Goal: Task Accomplishment & Management: Manage account settings

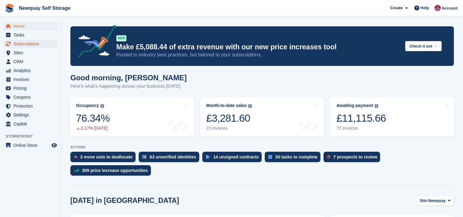
click at [32, 42] on span "Subscriptions" at bounding box center [31, 44] width 37 height 9
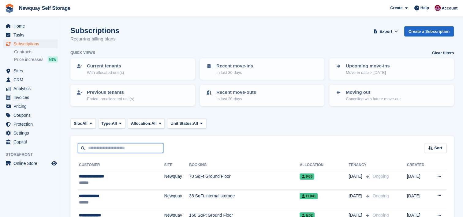
click at [112, 149] on input "text" at bounding box center [121, 148] width 86 height 10
type input "******"
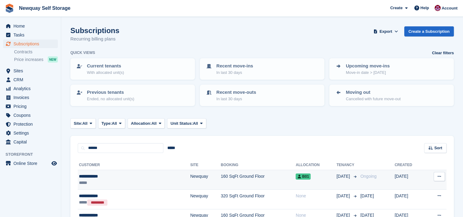
click at [115, 178] on div "**********" at bounding box center [111, 176] width 65 height 6
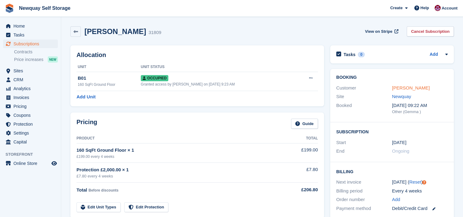
click at [413, 88] on link "Reece Flexon" at bounding box center [411, 87] width 38 height 5
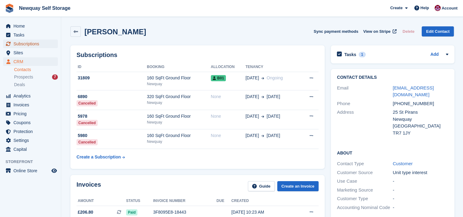
click at [36, 42] on span "Subscriptions" at bounding box center [31, 44] width 37 height 9
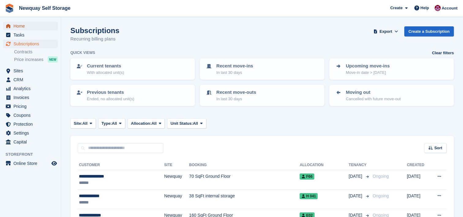
click at [24, 26] on span "Home" at bounding box center [31, 26] width 37 height 9
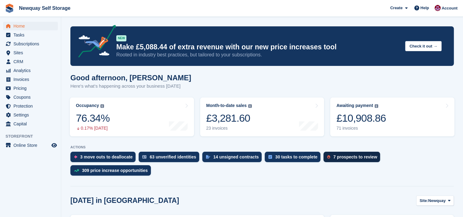
click at [348, 158] on div "7 prospects to review" at bounding box center [355, 156] width 44 height 5
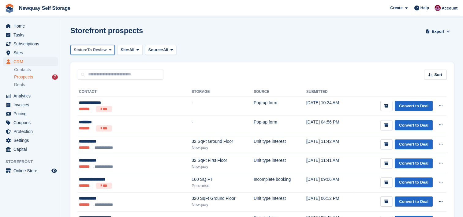
click at [109, 50] on icon at bounding box center [110, 50] width 2 height 4
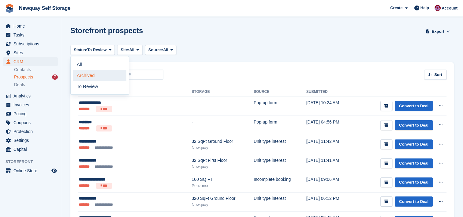
click at [96, 74] on link "Archived" at bounding box center [99, 75] width 53 height 11
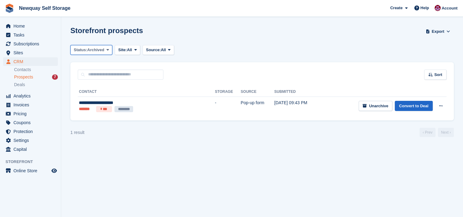
click at [107, 49] on icon at bounding box center [108, 50] width 2 height 4
click at [94, 61] on link "All" at bounding box center [99, 64] width 53 height 11
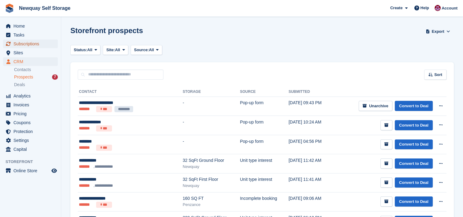
click at [31, 45] on span "Subscriptions" at bounding box center [31, 44] width 37 height 9
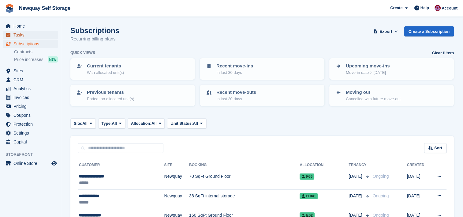
click at [20, 35] on span "Tasks" at bounding box center [31, 35] width 37 height 9
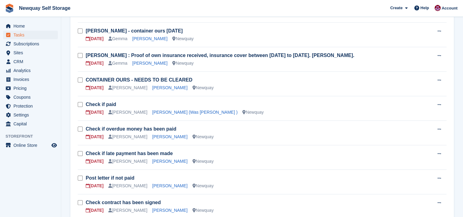
scroll to position [96, 0]
click at [164, 135] on link "Luke McCafferty" at bounding box center [169, 136] width 35 height 5
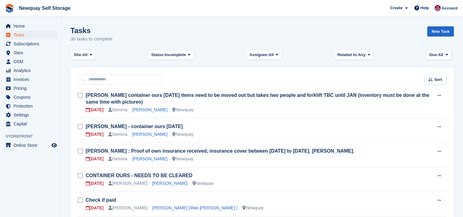
scroll to position [96, 0]
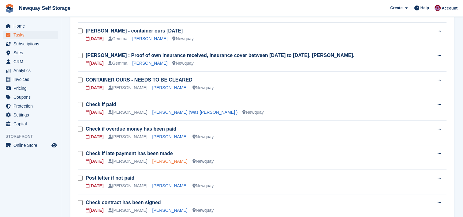
click at [156, 161] on link "Laura Dutton" at bounding box center [169, 161] width 35 height 5
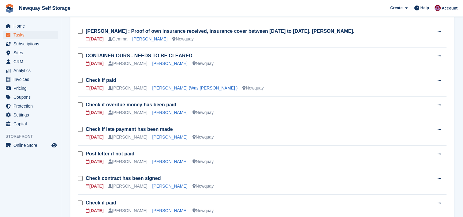
scroll to position [120, 0]
click at [158, 186] on link "Cherryl Dallis Cooke" at bounding box center [169, 185] width 35 height 5
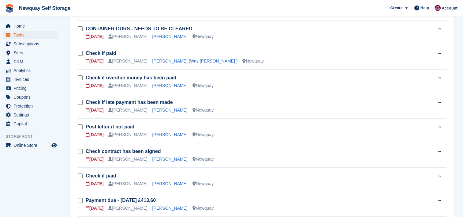
scroll to position [147, 0]
click at [153, 182] on link "Gina Blower" at bounding box center [169, 183] width 35 height 5
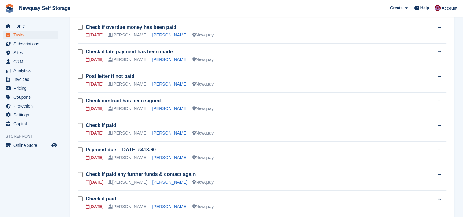
scroll to position [203, 0]
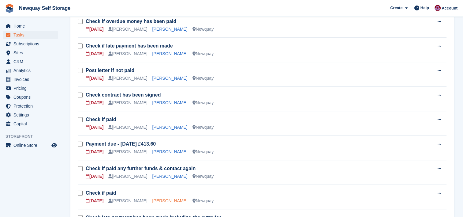
click at [160, 200] on link "Damien Diablo" at bounding box center [169, 200] width 35 height 5
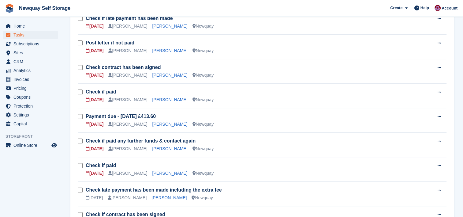
scroll to position [231, 0]
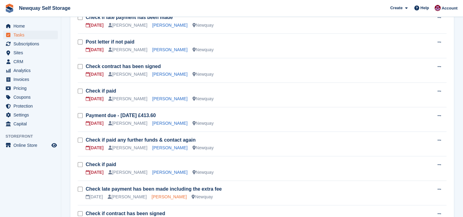
click at [157, 196] on link "Sonia Forgham" at bounding box center [169, 196] width 35 height 5
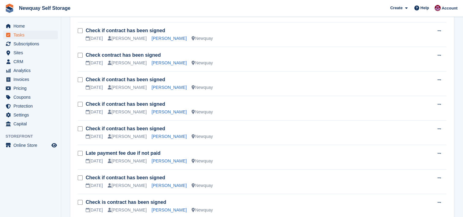
scroll to position [439, 0]
click at [152, 159] on link "Justin Ellis" at bounding box center [169, 160] width 35 height 5
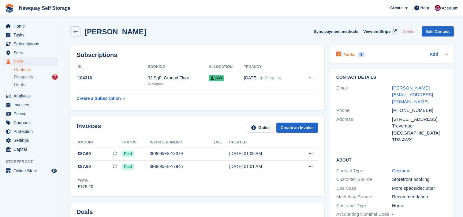
click at [348, 54] on h2 "Tasks" at bounding box center [350, 55] width 12 height 6
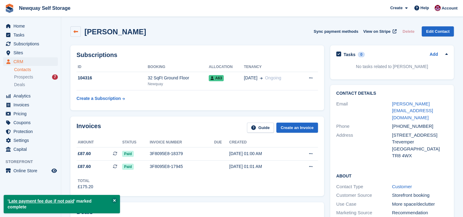
click at [76, 28] on link at bounding box center [75, 31] width 10 height 10
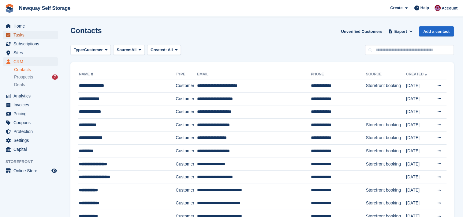
click at [20, 35] on span "Tasks" at bounding box center [31, 35] width 37 height 9
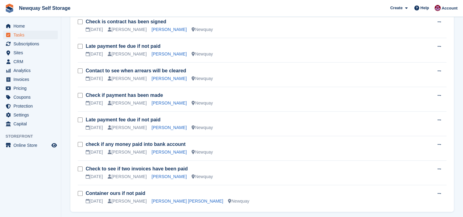
scroll to position [613, 0]
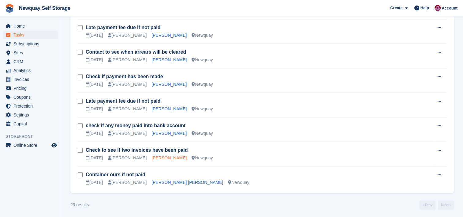
click at [156, 155] on link "Tristan Choy" at bounding box center [169, 157] width 35 height 5
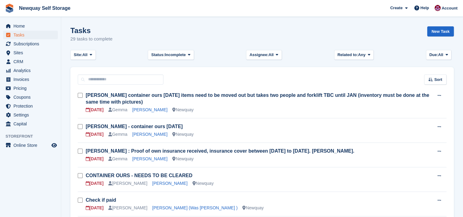
scroll to position [613, 0]
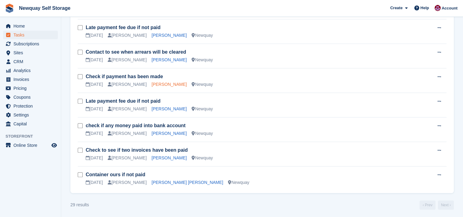
click at [152, 82] on link "Andrew Telfer" at bounding box center [169, 84] width 35 height 5
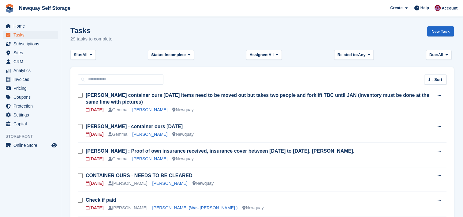
scroll to position [613, 0]
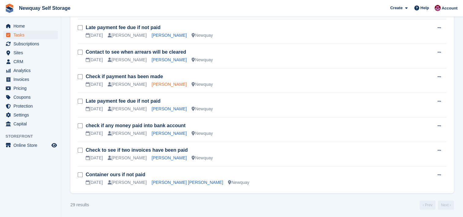
click at [152, 82] on link "Andrew Telfer" at bounding box center [169, 84] width 35 height 5
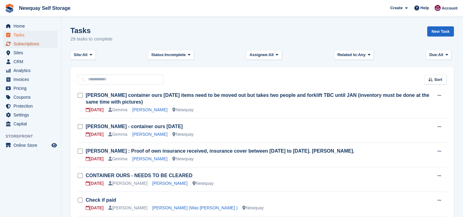
click at [32, 44] on span "Subscriptions" at bounding box center [31, 44] width 37 height 9
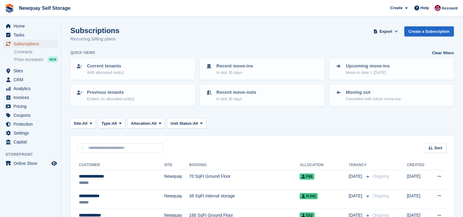
click at [28, 43] on span "Subscriptions" at bounding box center [31, 44] width 37 height 9
click at [151, 147] on input "text" at bounding box center [121, 148] width 86 height 10
type input "*****"
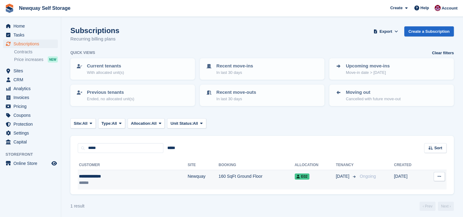
click at [219, 179] on td "160 SqFt Ground Floor" at bounding box center [257, 179] width 76 height 19
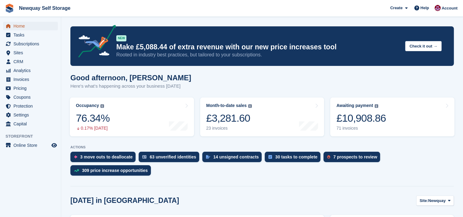
click at [19, 27] on span "Home" at bounding box center [31, 26] width 37 height 9
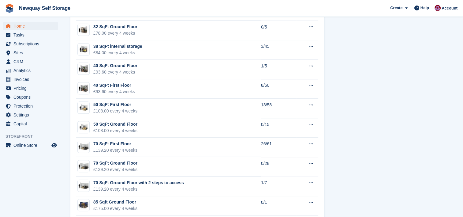
scroll to position [504, 0]
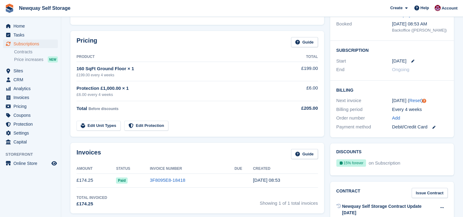
scroll to position [83, 0]
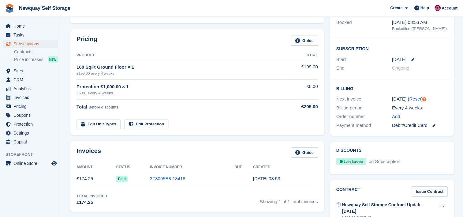
click at [240, 72] on div "£199.00 every 4 weeks" at bounding box center [179, 74] width 205 height 6
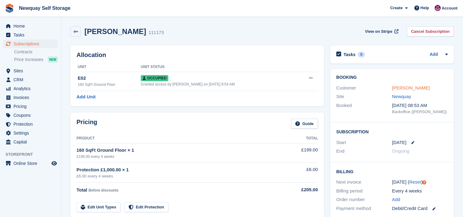
click at [412, 87] on link "[PERSON_NAME]" at bounding box center [411, 87] width 38 height 5
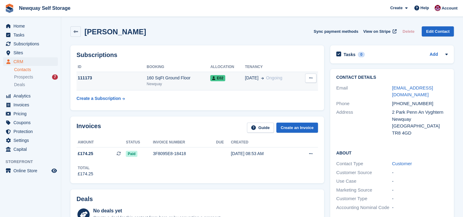
click at [116, 78] on div "111173" at bounding box center [112, 78] width 70 height 6
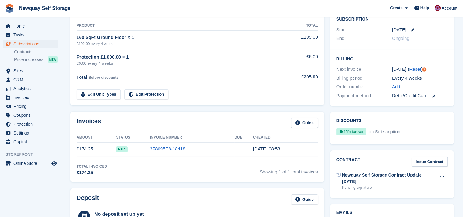
scroll to position [114, 0]
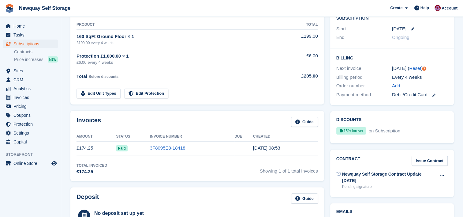
click at [201, 151] on td "3F8095E8-18418" at bounding box center [192, 148] width 85 height 14
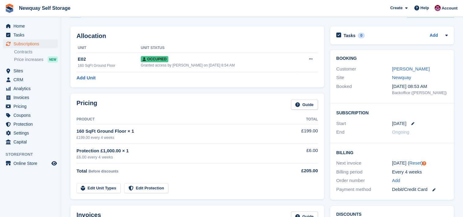
scroll to position [18, 0]
click at [408, 69] on link "Victoria Burns" at bounding box center [411, 69] width 38 height 5
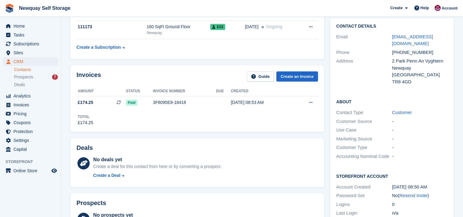
scroll to position [51, 0]
click at [33, 43] on span "Subscriptions" at bounding box center [31, 44] width 37 height 9
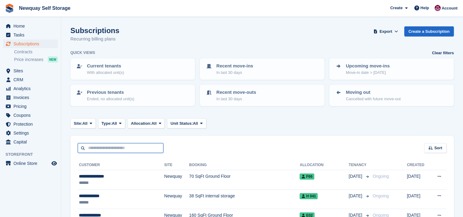
click at [130, 146] on input "text" at bounding box center [121, 148] width 86 height 10
type input "****"
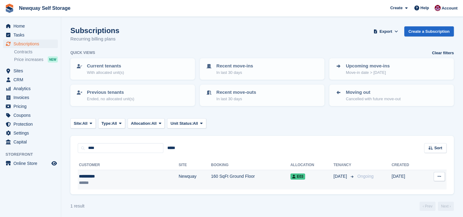
click at [117, 175] on div "**********" at bounding box center [106, 176] width 55 height 6
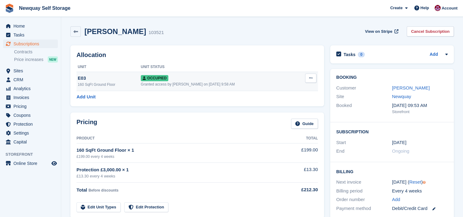
click at [253, 82] on div "Granted access by Colette Pearce on 26th Aug, 9:58 AM" at bounding box center [219, 84] width 156 height 6
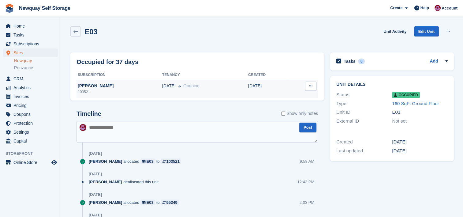
click at [315, 85] on button at bounding box center [310, 85] width 11 height 9
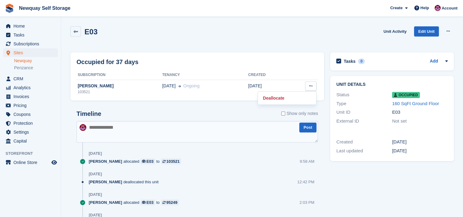
click at [265, 45] on div "E03 Unit Activity Edit Unit Overlock Repossess Deallocate" at bounding box center [262, 36] width 390 height 26
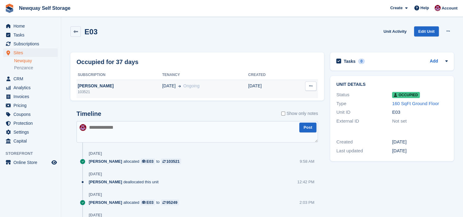
click at [136, 86] on div "[PERSON_NAME]" at bounding box center [120, 86] width 86 height 6
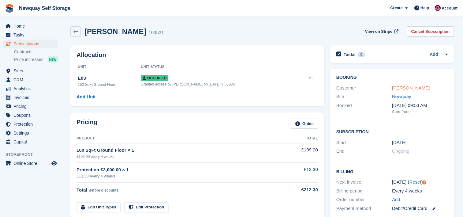
click at [410, 88] on link "[PERSON_NAME]" at bounding box center [411, 87] width 38 height 5
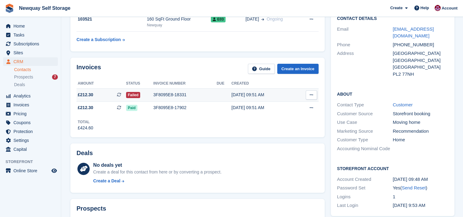
scroll to position [59, 0]
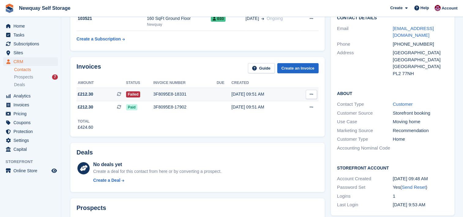
click at [101, 93] on span "£212.30 This is a recurring subscription invoice." at bounding box center [102, 94] width 50 height 6
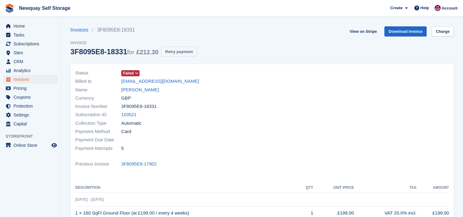
click at [188, 52] on button "Retry payment" at bounding box center [179, 52] width 36 height 10
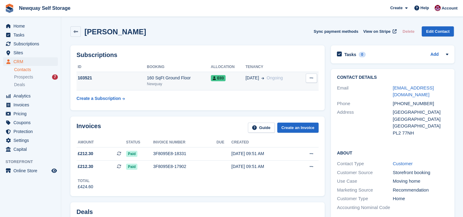
click at [117, 82] on td "103521" at bounding box center [112, 81] width 70 height 19
